Goal: Transaction & Acquisition: Subscribe to service/newsletter

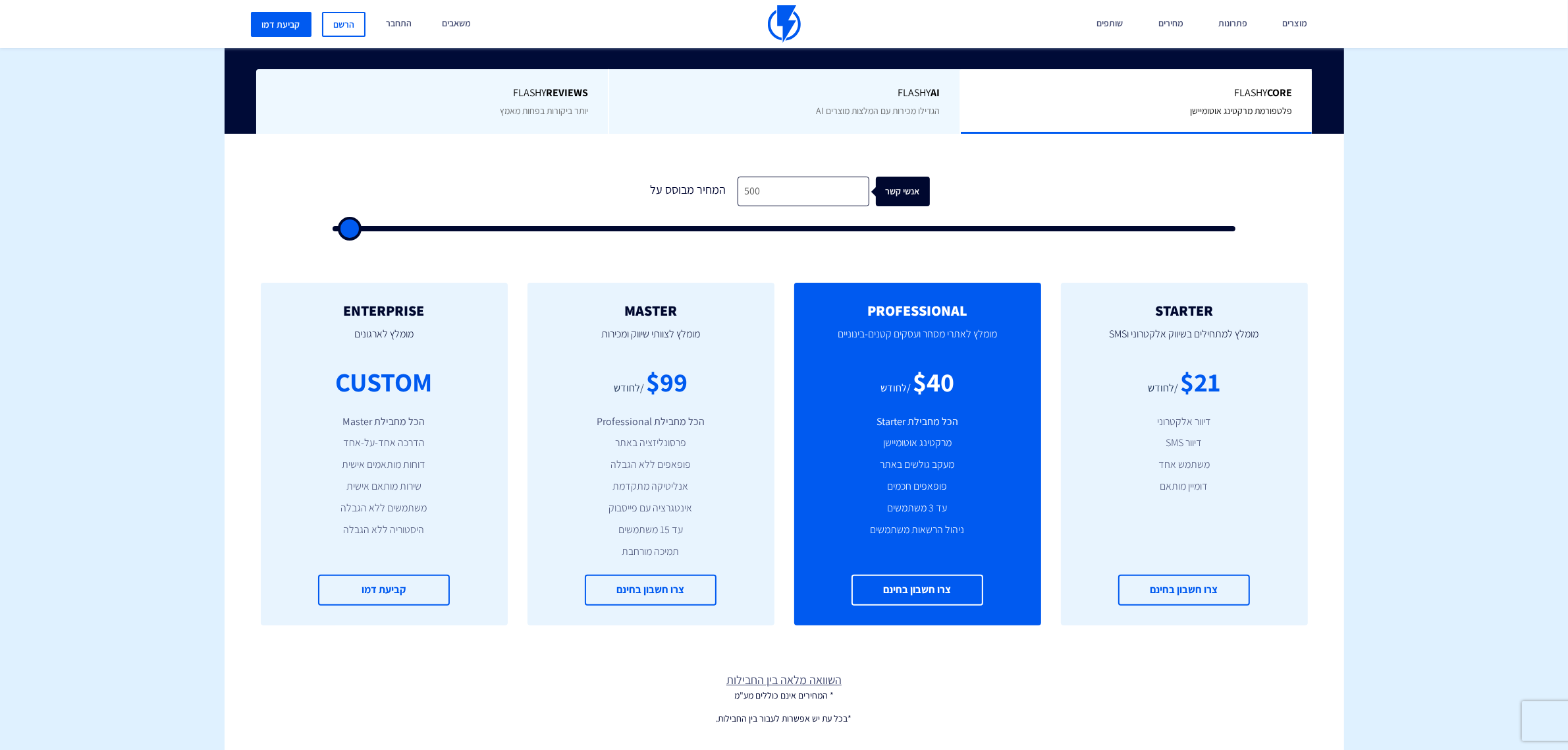
scroll to position [329, 0]
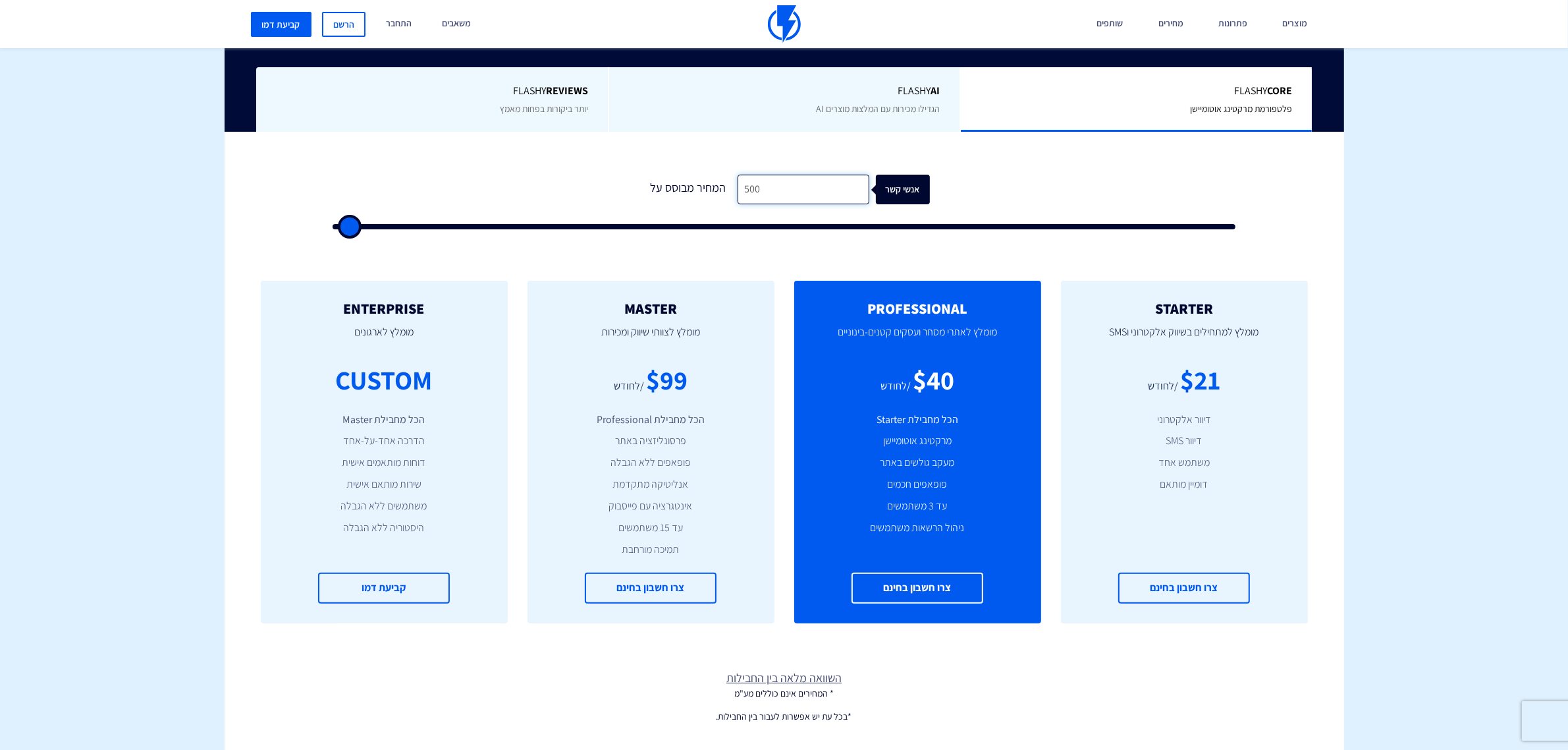
click at [809, 185] on input "500" at bounding box center [803, 189] width 132 height 30
type input "1"
type input "500"
type input "18"
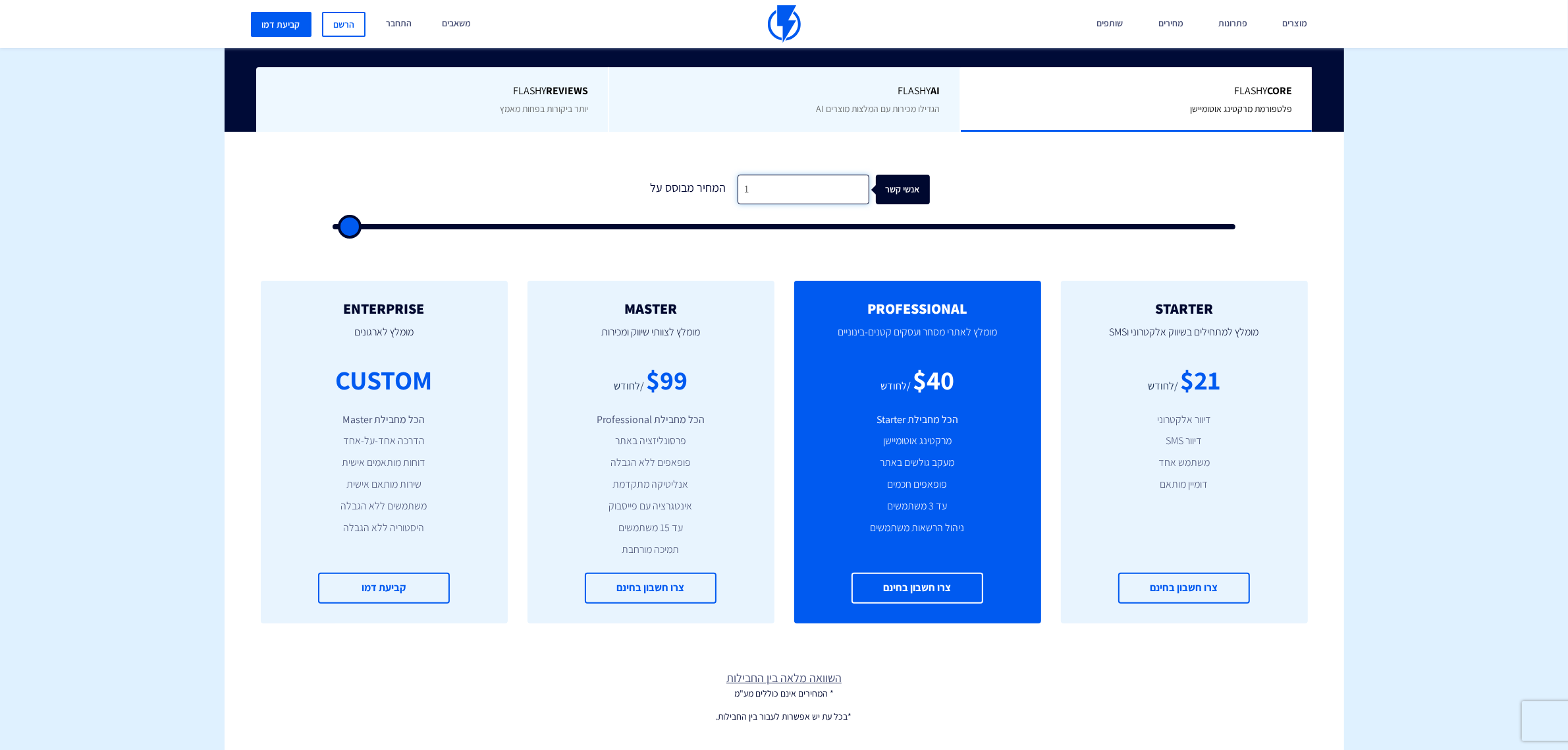
type input "500"
type input "180"
type input "500"
type input "1,800"
type input "2000"
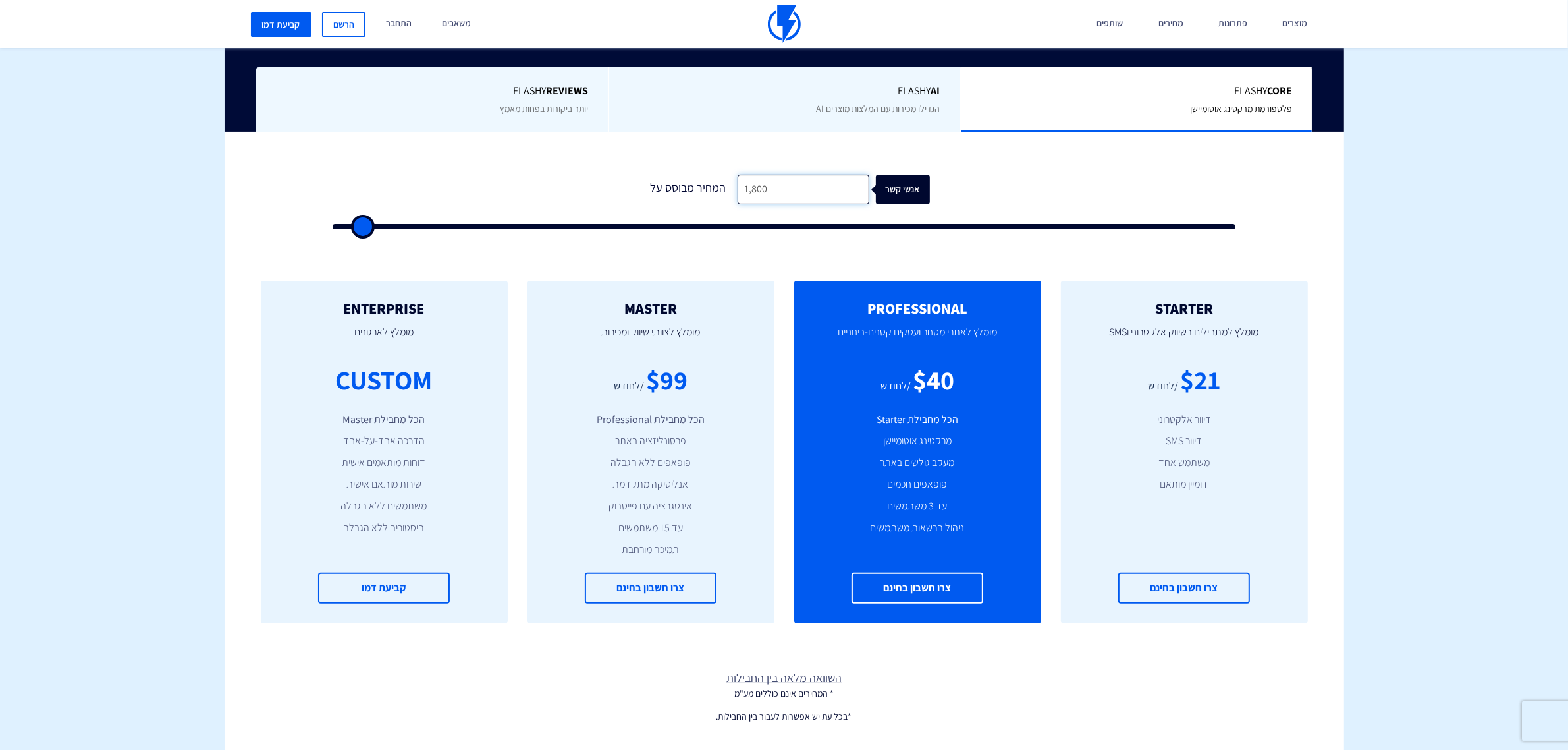
type input "18,000"
type input "18000"
click at [811, 195] on input "18,000" at bounding box center [803, 189] width 132 height 30
type input "1"
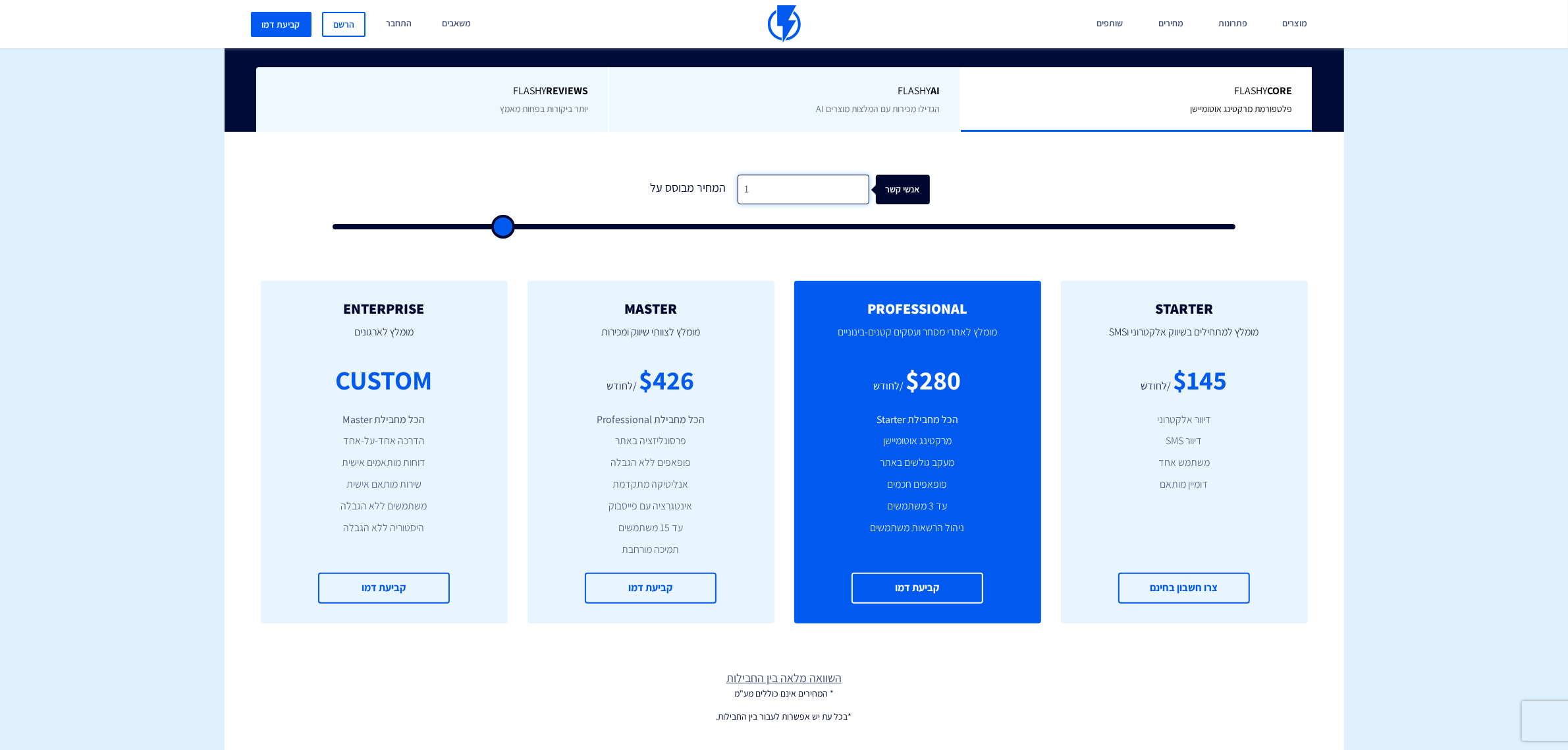
type input "500"
type input "12"
type input "500"
type input "120"
type input "500"
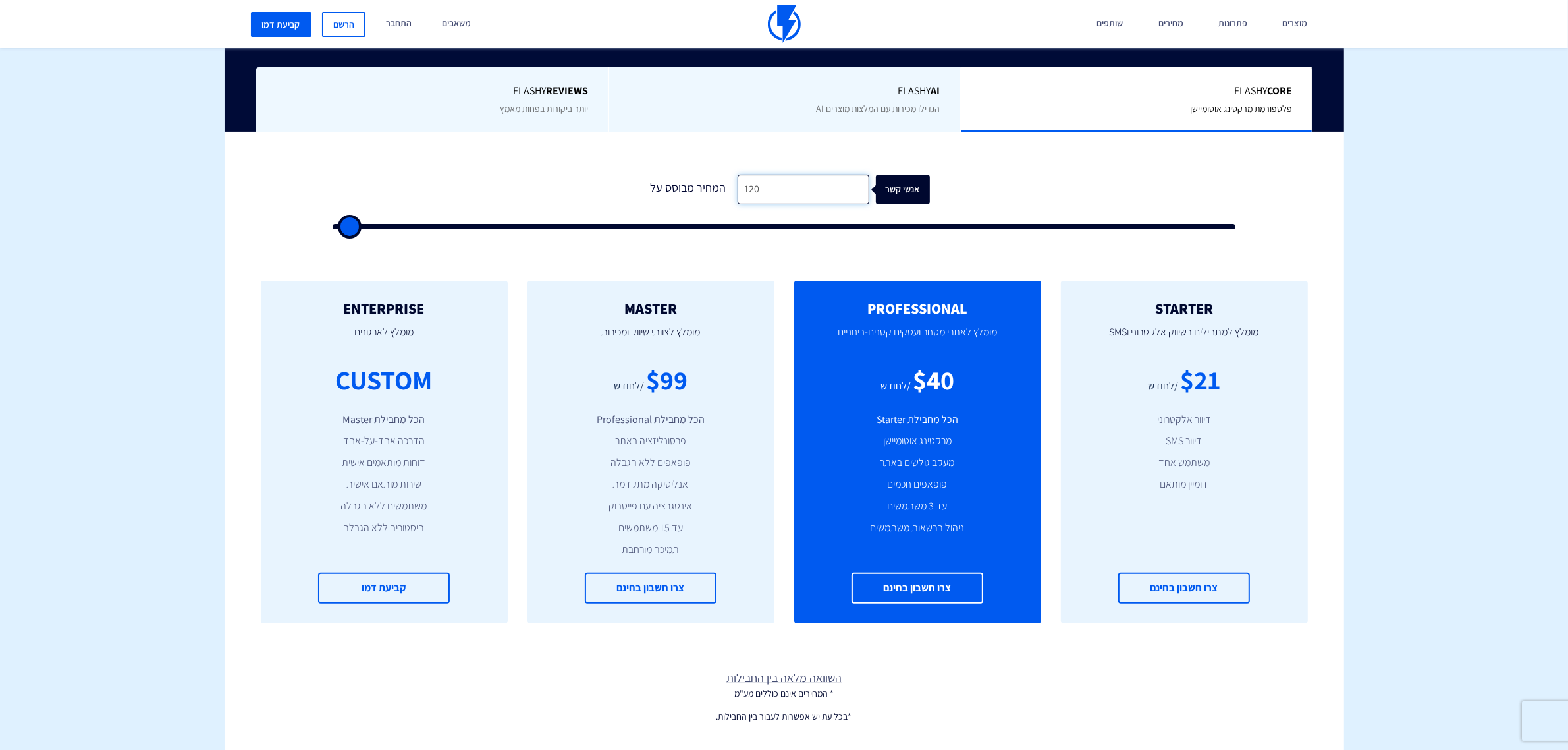
type input "1,200"
type input "1000"
type input "12,000"
type input "12000"
type input "12,000"
